Goal: Task Accomplishment & Management: Manage account settings

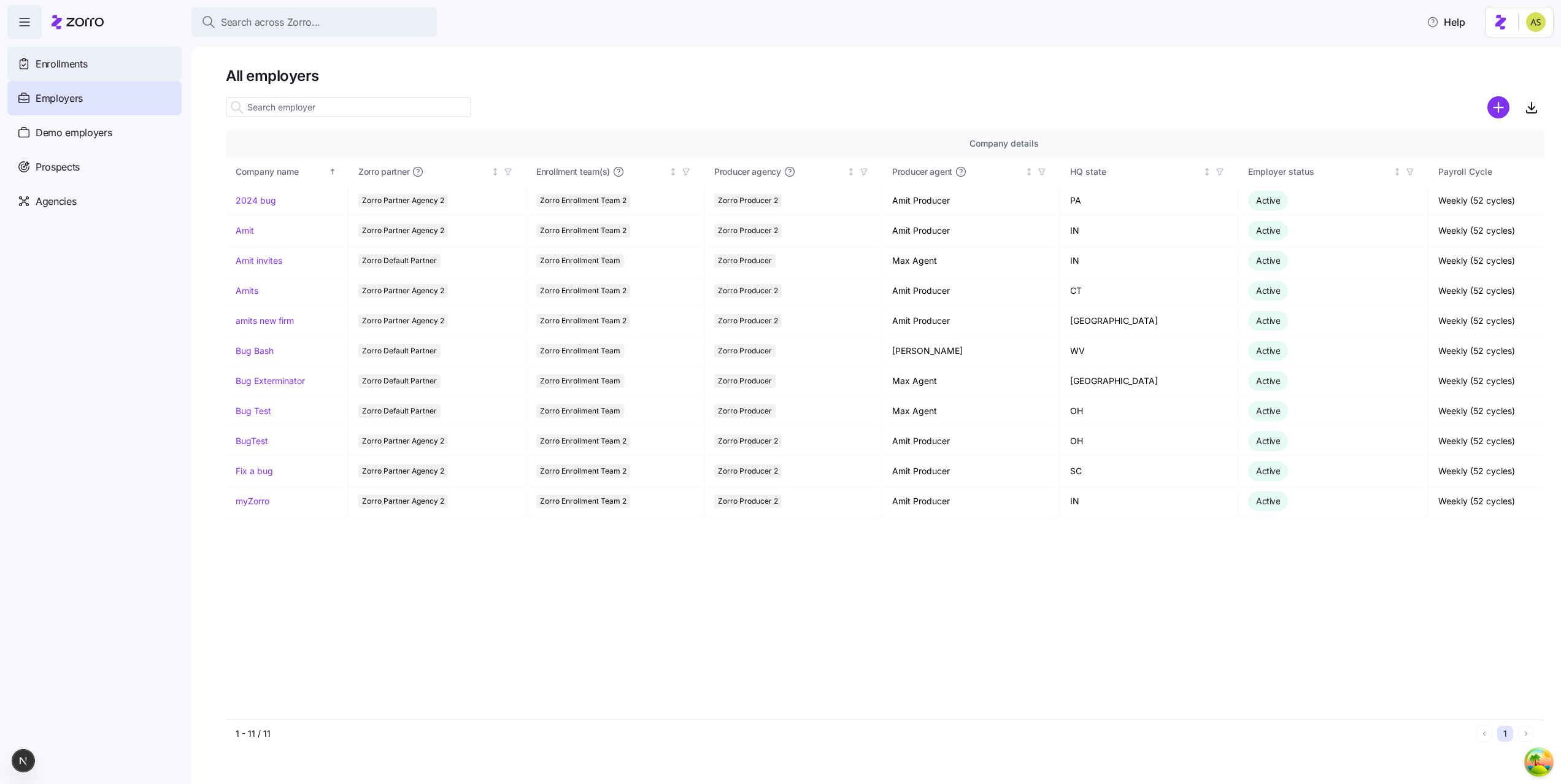
click at [51, 54] on div "Enrollments" at bounding box center [94, 63] width 174 height 34
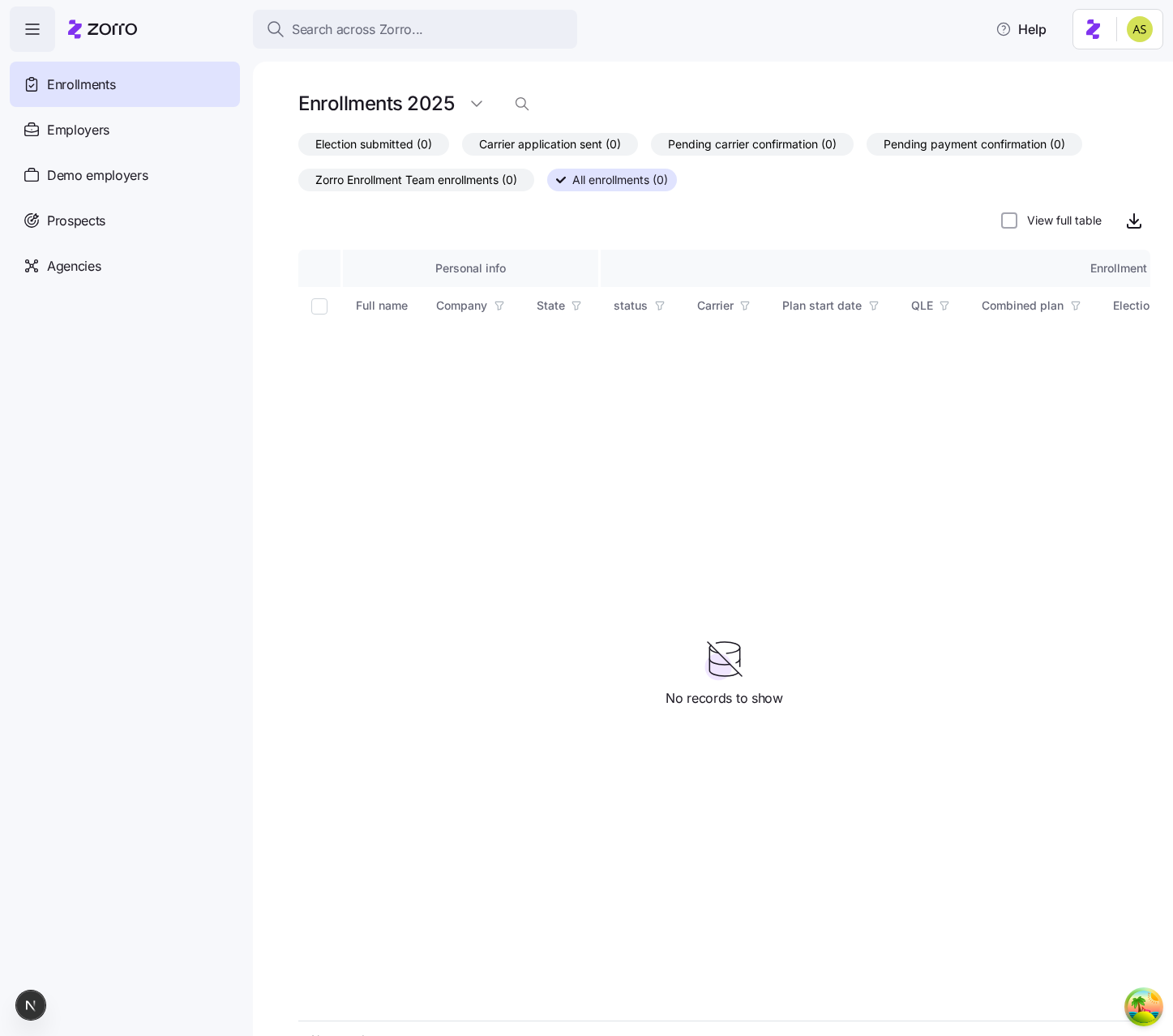
click at [501, 179] on span "Zorro Enrollment Team enrollments (0)" at bounding box center [416, 180] width 201 height 21
click at [298, 184] on input "Zorro Enrollment Team enrollments (0)" at bounding box center [298, 184] width 0 height 0
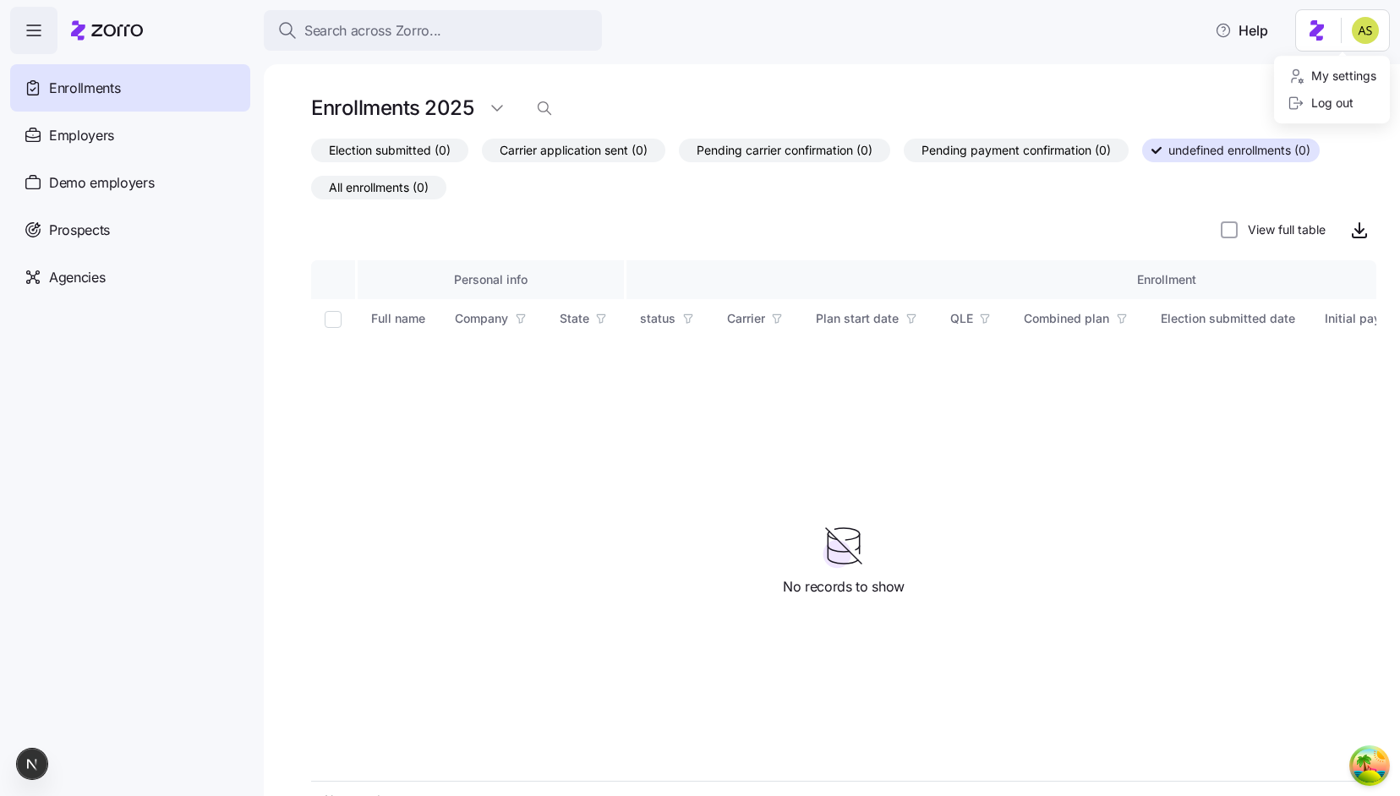
click at [1365, 30] on html "Search across Zorro... Help Enrollments Employers Demo employers Prospects Demo…" at bounding box center [700, 393] width 1400 height 786
click at [1335, 117] on div "My settings Log out" at bounding box center [1332, 90] width 116 height 68
click at [1345, 109] on div "Log out" at bounding box center [1320, 103] width 66 height 19
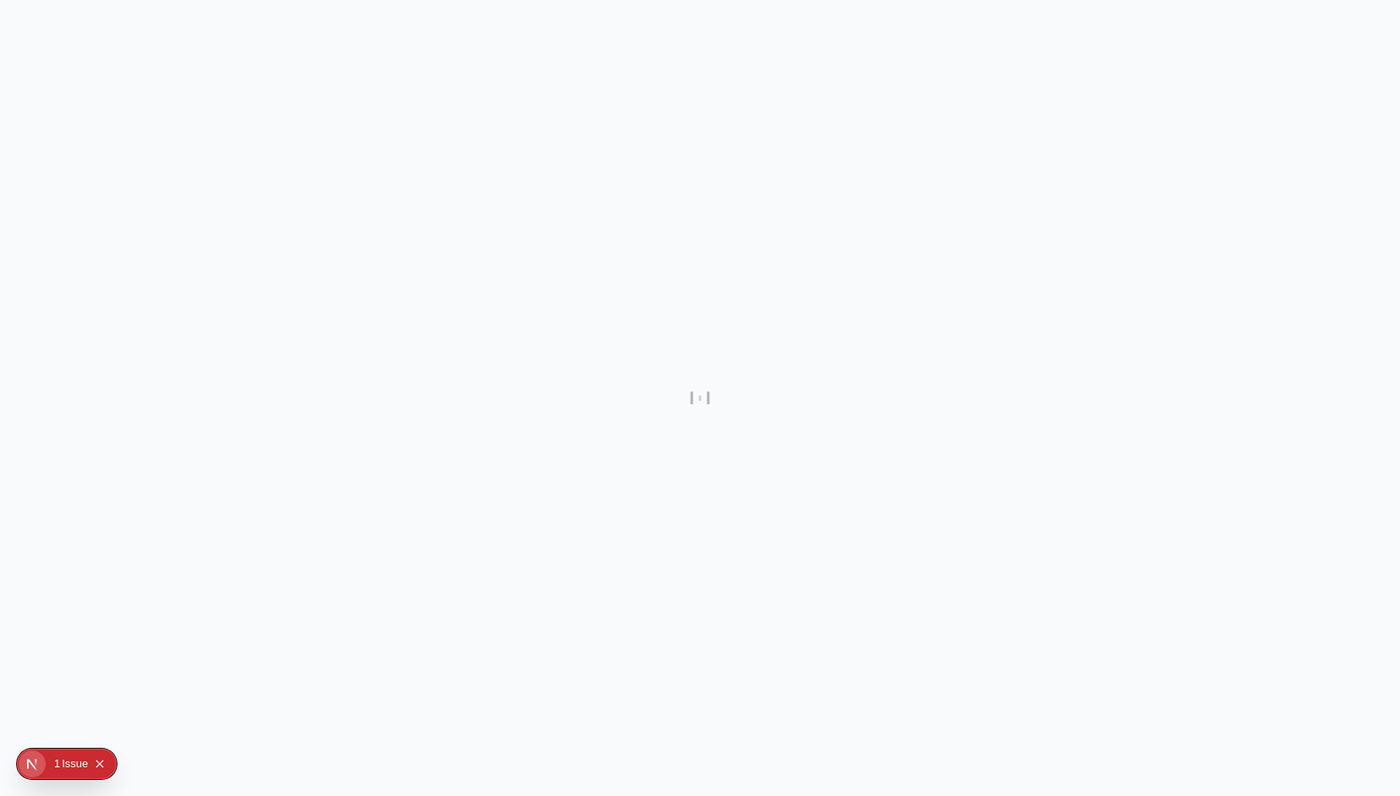
click at [45, 766] on icon "Open Next.js Dev Tools" at bounding box center [36, 764] width 34 height 34
click at [113, 618] on div "Issues 1" at bounding box center [122, 618] width 198 height 30
click at [68, 756] on div "Issue" at bounding box center [75, 764] width 26 height 30
click at [49, 767] on div "0 1 Issue" at bounding box center [80, 763] width 66 height 27
click at [28, 767] on icon "Open Next.js Dev Tools" at bounding box center [32, 765] width 9 height 12
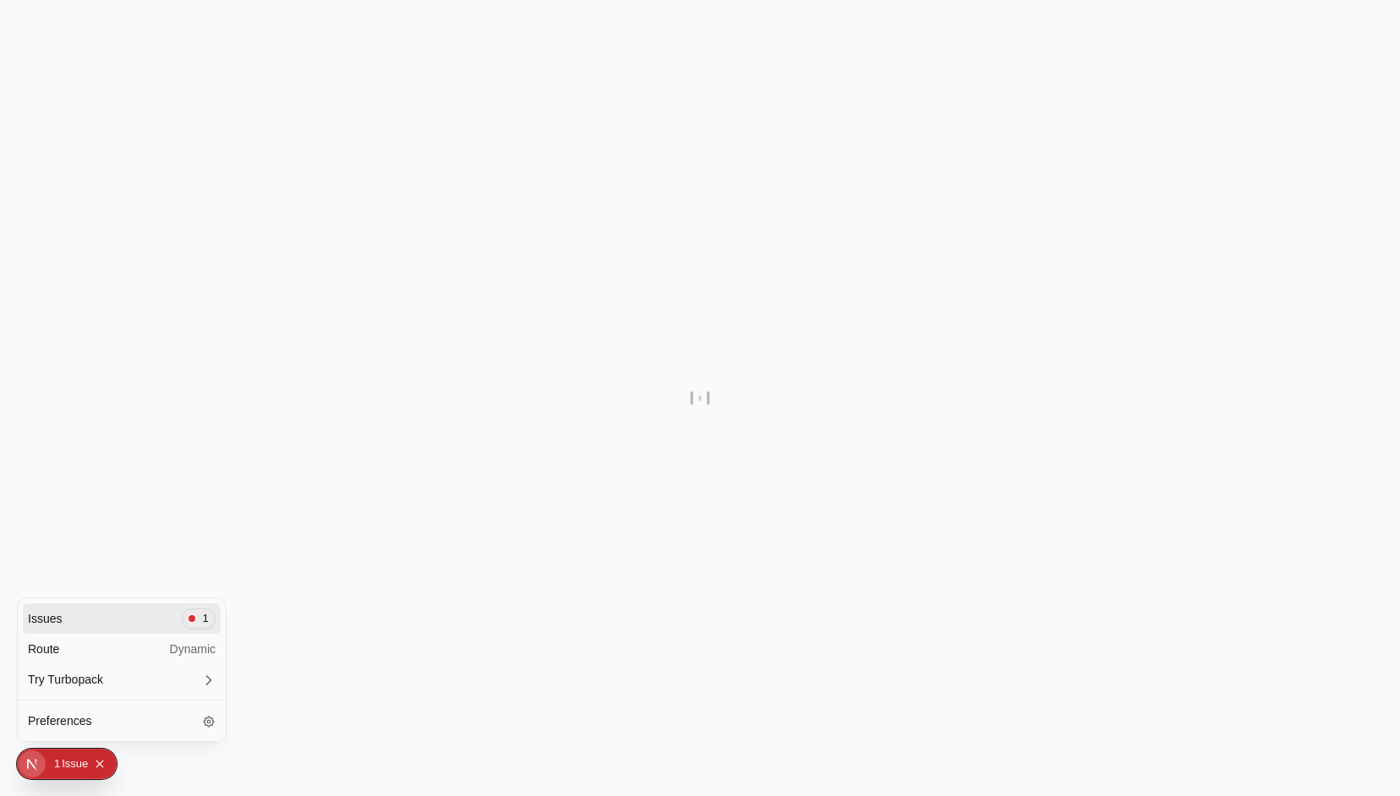
click at [195, 620] on span "1" at bounding box center [199, 619] width 34 height 20
click at [379, 160] on div at bounding box center [700, 398] width 1400 height 796
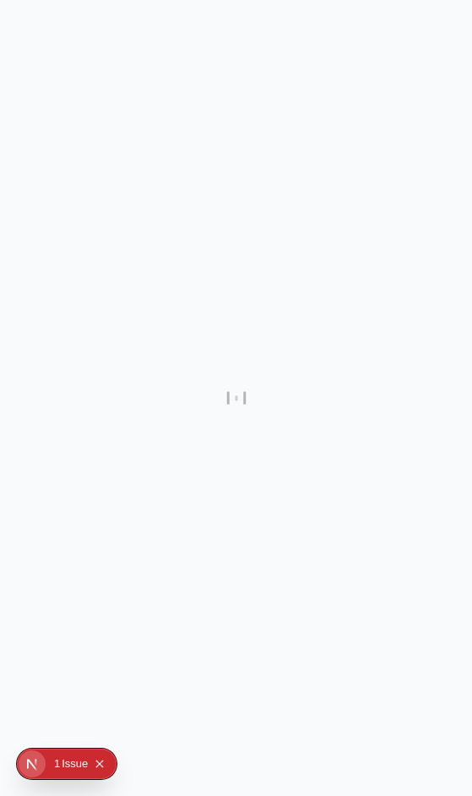
click at [221, 206] on div at bounding box center [236, 398] width 472 height 796
click at [48, 762] on div "0 1 Issue" at bounding box center [80, 763] width 66 height 27
click at [54, 763] on div "1" at bounding box center [57, 764] width 6 height 30
click at [47, 766] on div "0 1 Issue" at bounding box center [80, 763] width 66 height 27
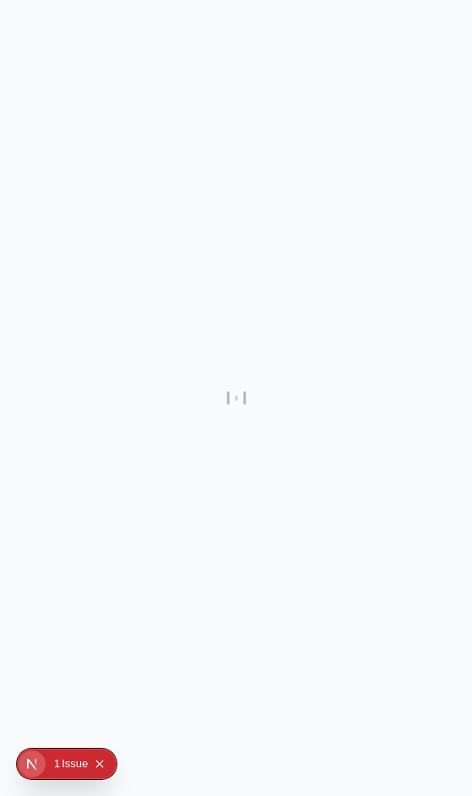
click at [47, 766] on div "0 1 Issue" at bounding box center [80, 763] width 66 height 27
